Goal: Navigation & Orientation: Find specific page/section

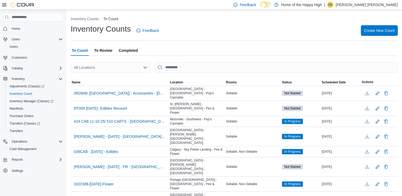
click at [25, 29] on span "Home" at bounding box center [36, 28] width 53 height 7
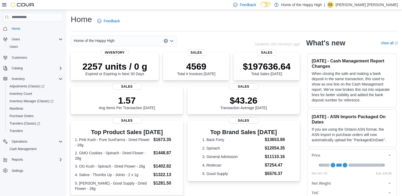
click at [170, 41] on icon "Open list of options" at bounding box center [171, 41] width 4 height 4
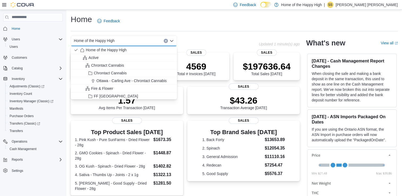
click at [192, 37] on div "Home of the Happy High Combo box. Selected. Home of the Happy High. Press Backs…" at bounding box center [165, 41] width 188 height 11
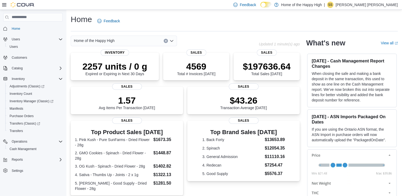
drag, startPoint x: 158, startPoint y: 79, endPoint x: 216, endPoint y: 41, distance: 69.5
click at [216, 41] on div "Home of the Happy High" at bounding box center [165, 41] width 188 height 11
click at [276, 71] on div "$197636.64 Total Sales [DATE]" at bounding box center [267, 68] width 48 height 15
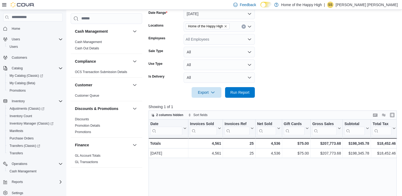
scroll to position [108, 0]
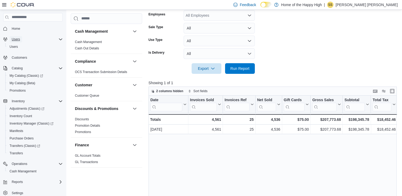
click at [20, 38] on button "Users" at bounding box center [16, 39] width 12 height 6
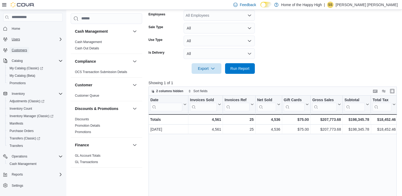
click at [14, 53] on span "Customers" at bounding box center [19, 50] width 15 height 6
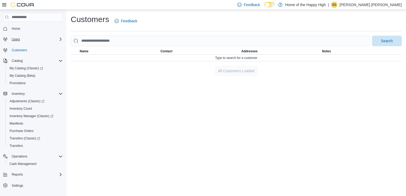
click at [0, 5] on html "Feedback Dark Mode Home of the Happy High | SS Shivani Shivani Home Users Custo…" at bounding box center [203, 98] width 406 height 196
click at [5, 7] on icon at bounding box center [4, 5] width 4 height 4
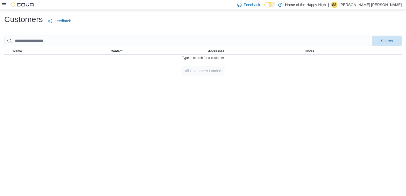
click at [4, 5] on icon at bounding box center [4, 4] width 4 height 3
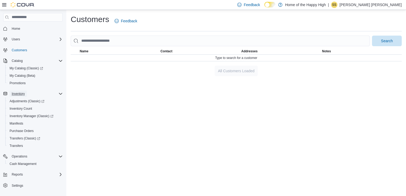
click at [22, 95] on span "Inventory" at bounding box center [18, 94] width 13 height 4
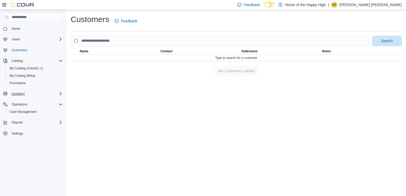
click at [31, 91] on div "Inventory" at bounding box center [36, 94] width 53 height 6
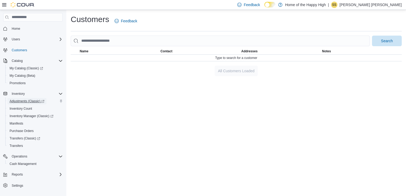
click at [36, 103] on span "Adjustments (Classic)" at bounding box center [27, 101] width 35 height 4
